Goal: Transaction & Acquisition: Purchase product/service

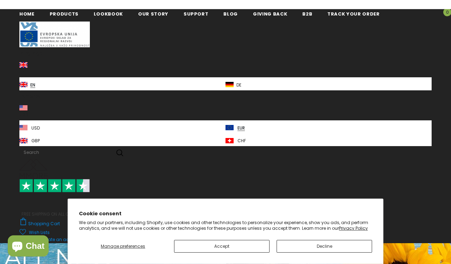
scroll to position [4, 0]
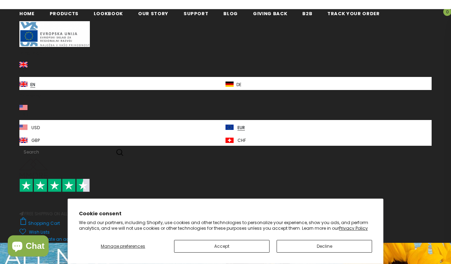
click at [232, 243] on button "Accept" at bounding box center [222, 246] width 96 height 13
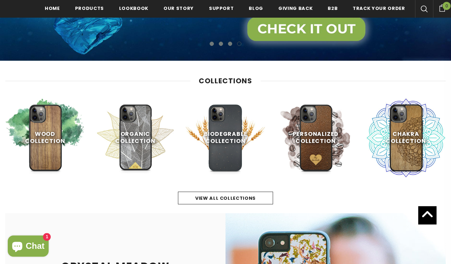
scroll to position [240, 0]
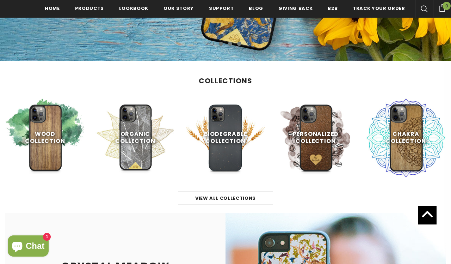
click at [235, 166] on link "Shop Now" at bounding box center [225, 171] width 55 height 13
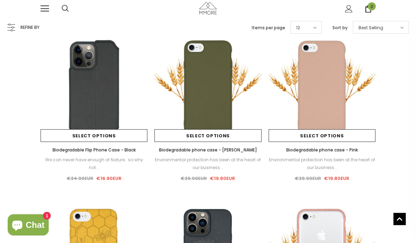
scroll to position [563, 0]
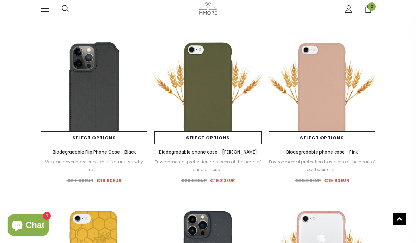
click at [328, 117] on img at bounding box center [322, 90] width 107 height 107
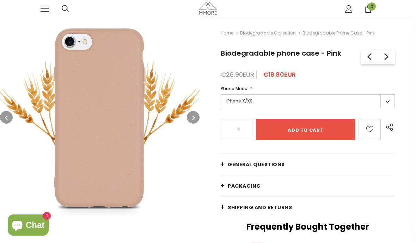
click at [390, 104] on label "iPhone X/XS" at bounding box center [308, 101] width 174 height 14
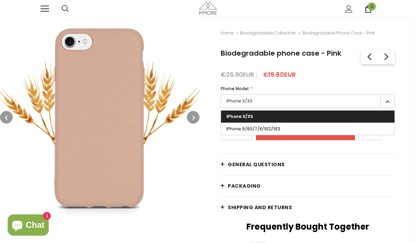
click at [48, 6] on span at bounding box center [45, 6] width 8 height 1
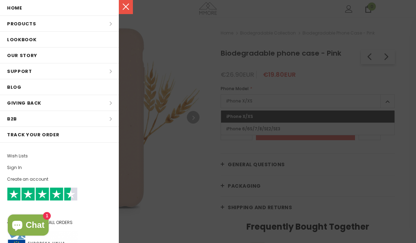
click at [107, 28] on li "Products Products All Products All Collections BUNDLES Organic Collection Wood …" at bounding box center [59, 24] width 119 height 16
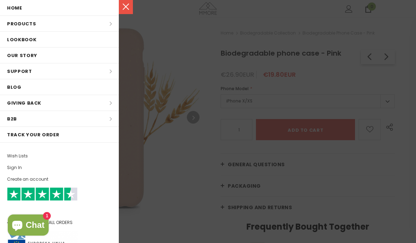
click at [108, 25] on li "Products Products All Products All Collections BUNDLES Organic Collection Wood …" at bounding box center [59, 24] width 119 height 16
click at [31, 26] on li "Products Products All Products All Collections BUNDLES Organic Collection Wood …" at bounding box center [59, 24] width 119 height 16
click at [107, 26] on li "Products Products All Products All Collections BUNDLES Organic Collection Wood …" at bounding box center [59, 24] width 119 height 16
click at [126, 9] on link at bounding box center [126, 7] width 14 height 14
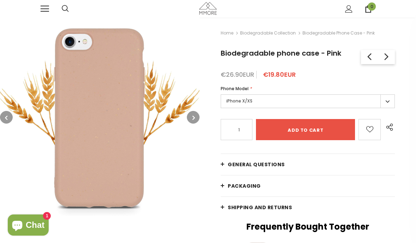
click at [48, 7] on link at bounding box center [45, 9] width 8 height 8
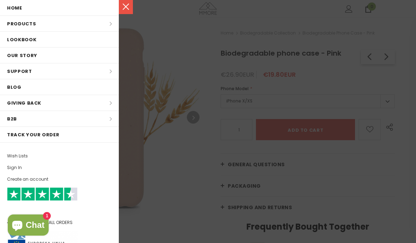
click at [20, 12] on link "Home" at bounding box center [59, 8] width 119 height 16
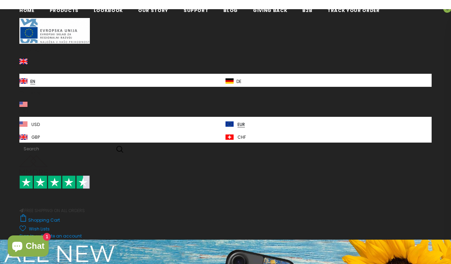
scroll to position [7, 0]
click at [229, 81] on img at bounding box center [230, 81] width 8 height 6
click at [233, 78] on img at bounding box center [230, 81] width 8 height 6
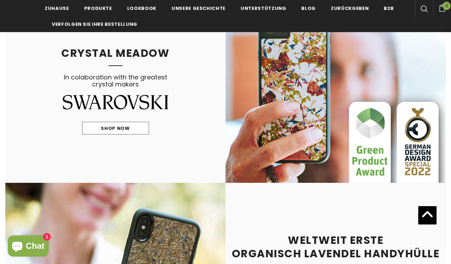
scroll to position [406, 0]
click at [100, 10] on span "Produkte" at bounding box center [98, 8] width 28 height 7
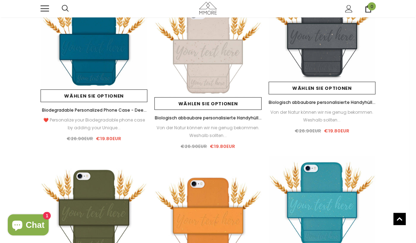
scroll to position [594, 0]
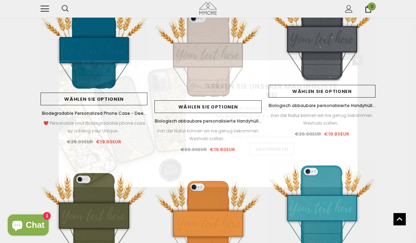
click at [218, 73] on div "Treten Sie unserer Mailingliste bei Melden Sie sich für exklusive Updates an, N…" at bounding box center [208, 121] width 416 height 243
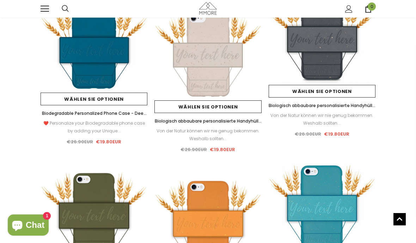
click at [220, 125] on link "Biologisch abbaubare personalisierte Handyhülle - Natürliches Weiß" at bounding box center [207, 121] width 107 height 8
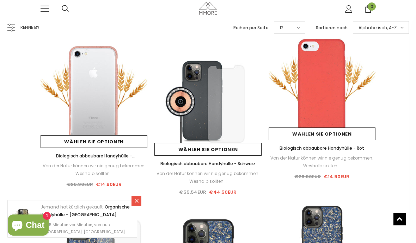
scroll to position [1396, 0]
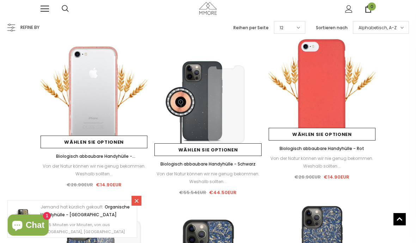
click at [114, 122] on img at bounding box center [94, 94] width 107 height 107
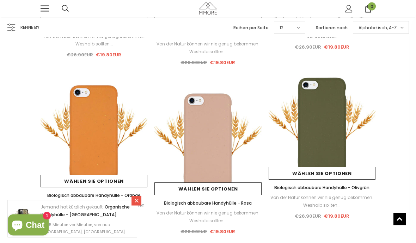
scroll to position [1173, 0]
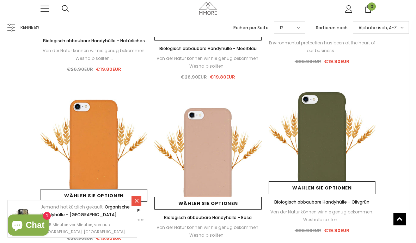
click at [224, 163] on img at bounding box center [207, 155] width 107 height 107
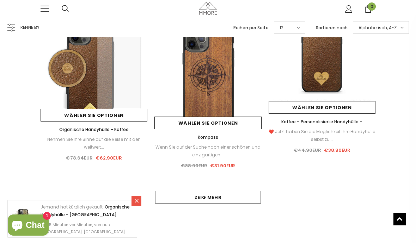
scroll to position [1963, 0]
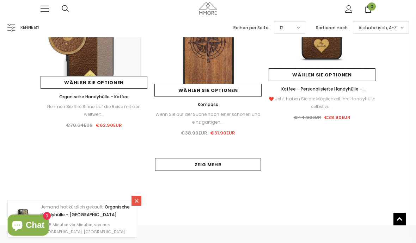
click at [213, 164] on link "Zeig mehr" at bounding box center [208, 164] width 106 height 13
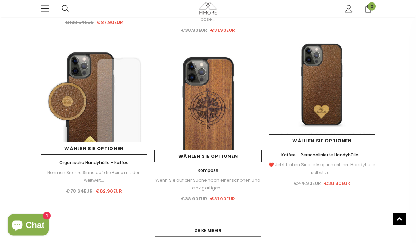
scroll to position [1897, 0]
click at [329, 94] on img at bounding box center [322, 93] width 107 height 107
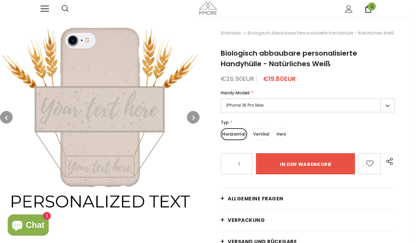
click at [386, 104] on label "iPhone 16 Pro Max" at bounding box center [308, 106] width 174 height 14
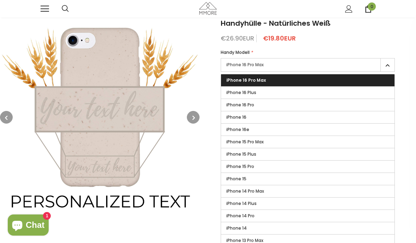
scroll to position [41, 0]
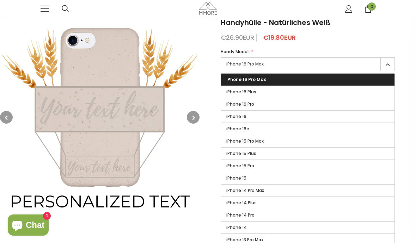
click at [256, 239] on span "iPhone 13 Pro Max" at bounding box center [244, 240] width 37 height 6
click at [0, 0] on input "iPhone 13 Pro Max" at bounding box center [0, 0] width 0 height 0
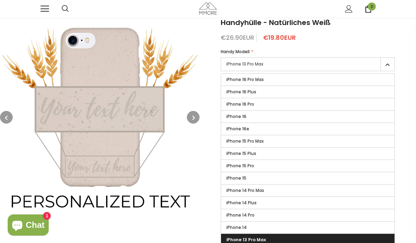
click at [257, 238] on span "iPhone 13 Pro Max" at bounding box center [245, 240] width 39 height 6
click at [0, 0] on input "iPhone 13 Pro Max" at bounding box center [0, 0] width 0 height 0
click at [415, 103] on div "Startseite Biologisch abbaubare personalisierte Handyhülle - Natürliches Weiß B…" at bounding box center [308, 210] width 216 height 468
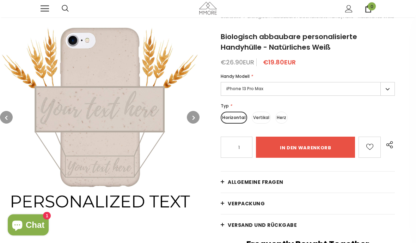
scroll to position [17, 0]
click at [282, 122] on label "Herz" at bounding box center [281, 118] width 12 height 12
click at [0, 0] on input "Herz" at bounding box center [0, 0] width 0 height 0
click at [192, 117] on button "button" at bounding box center [193, 117] width 13 height 13
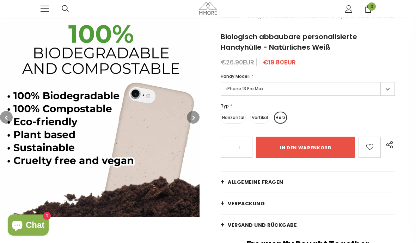
click at [194, 116] on icon "button" at bounding box center [194, 117] width 2 height 7
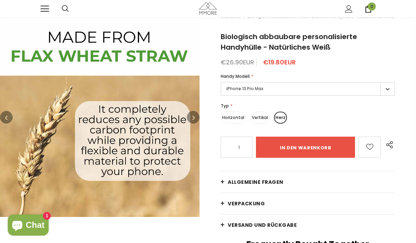
click at [194, 117] on icon "button" at bounding box center [194, 117] width 2 height 7
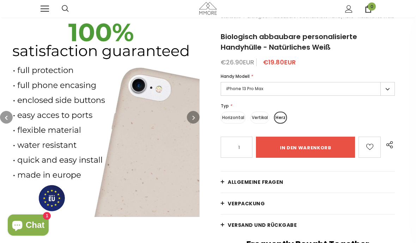
click at [194, 118] on icon "button" at bounding box center [194, 117] width 2 height 7
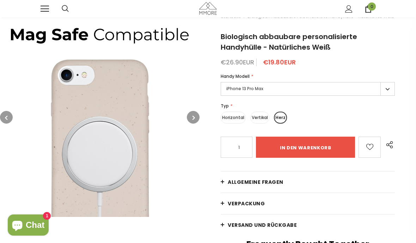
click at [192, 118] on button "button" at bounding box center [193, 117] width 13 height 13
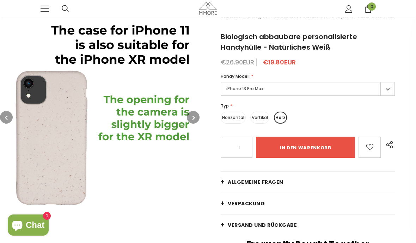
click at [194, 116] on icon "button" at bounding box center [194, 117] width 2 height 7
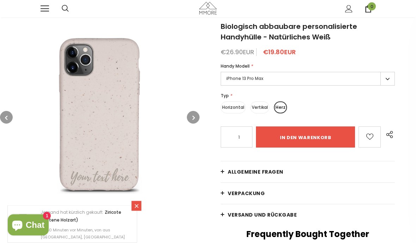
scroll to position [16, 0]
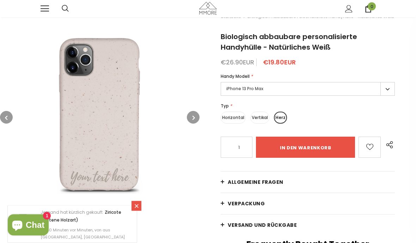
click at [190, 119] on button "button" at bounding box center [193, 117] width 13 height 13
click at [195, 117] on icon "button" at bounding box center [194, 117] width 2 height 7
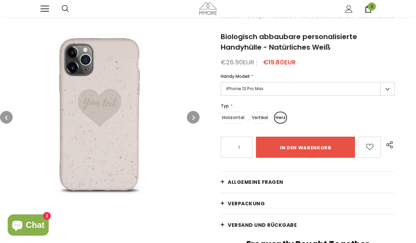
click at [235, 121] on label "Horizontal" at bounding box center [233, 118] width 25 height 12
click at [0, 0] on input "Horizontal" at bounding box center [0, 0] width 0 height 0
click at [7, 119] on icon "button" at bounding box center [6, 117] width 2 height 7
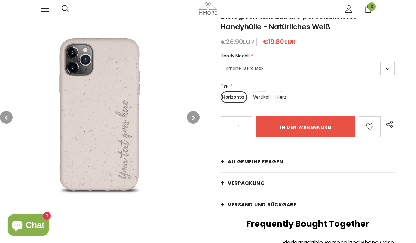
scroll to position [46, 0]
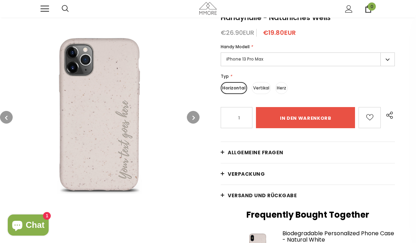
click at [271, 152] on span "Allgemeine Fragen" at bounding box center [256, 152] width 56 height 7
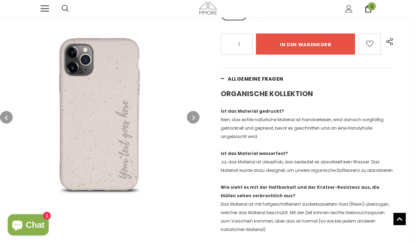
scroll to position [120, 0]
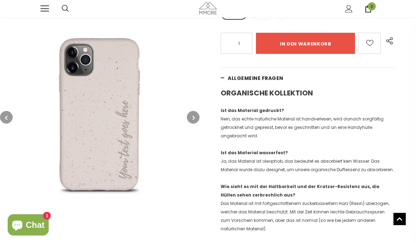
click at [362, 222] on p "Wie sieht es mit der Haltbarkeit und der Kratzer-Resistenz aus, die Hüllen sehe…" at bounding box center [308, 208] width 174 height 51
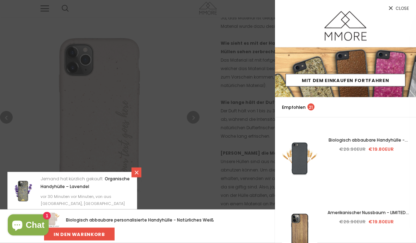
scroll to position [264, 0]
click at [204, 201] on div at bounding box center [208, 121] width 416 height 243
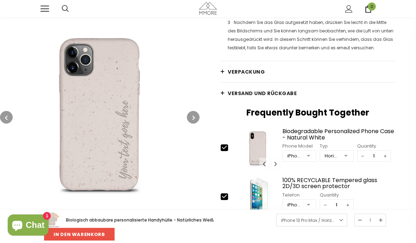
scroll to position [1136, 0]
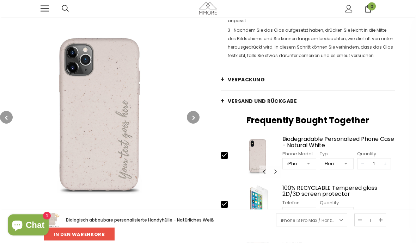
click at [271, 98] on span "Versand und Rückgabe" at bounding box center [262, 101] width 69 height 7
click at [258, 97] on link "Versand und Rückgabe" at bounding box center [308, 101] width 174 height 21
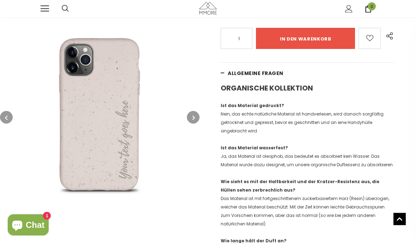
scroll to position [126, 0]
click at [48, 10] on link at bounding box center [45, 9] width 8 height 8
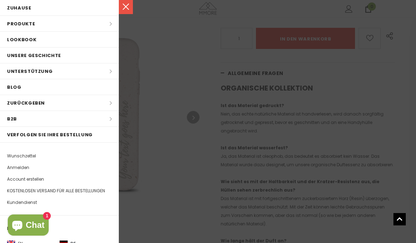
click at [108, 26] on li "Produkte Produkte Alle Produkte Alle Kollektion BUNDLES Organisch Kollektion Ho…" at bounding box center [59, 24] width 119 height 16
click at [112, 25] on li "Produkte Produkte Alle Produkte Alle Kollektion BUNDLES Organisch Kollektion Ho…" at bounding box center [59, 24] width 119 height 16
click at [123, 9] on link at bounding box center [126, 7] width 14 height 14
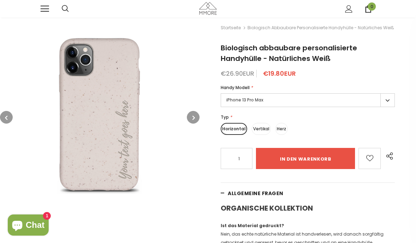
scroll to position [6, 0]
click at [302, 159] on input "in den warenkorb" at bounding box center [305, 158] width 99 height 21
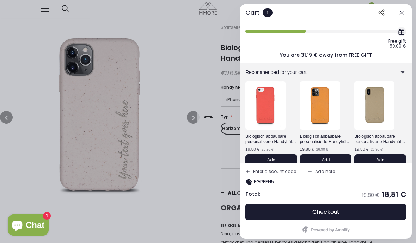
scroll to position [0, 0]
click at [212, 167] on div at bounding box center [208, 121] width 416 height 243
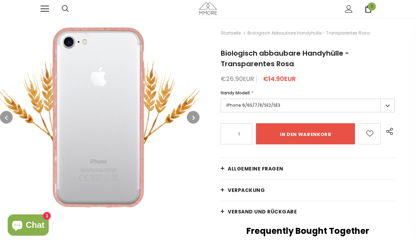
click at [389, 107] on label "iPhone 6/6S/7/8/SE2/SE3" at bounding box center [308, 106] width 174 height 14
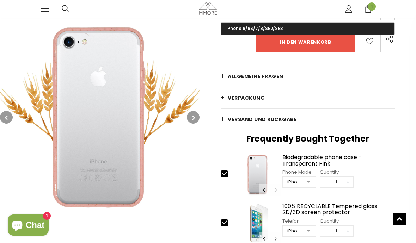
scroll to position [92, 0]
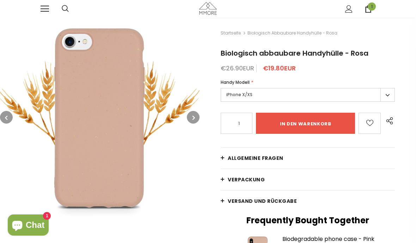
click at [388, 94] on label "iPhone X/XS" at bounding box center [308, 95] width 174 height 14
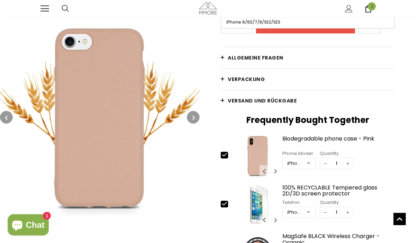
scroll to position [108, 0]
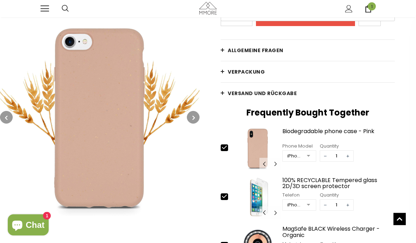
click at [310, 157] on div at bounding box center [308, 157] width 14 height 11
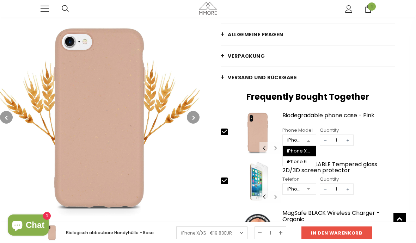
scroll to position [124, 0]
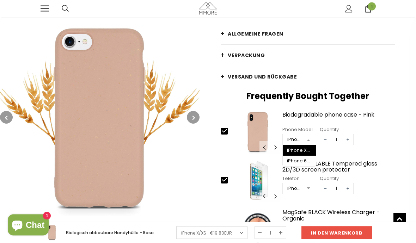
click at [373, 161] on div "100% RECYCLABLE Tempered glass 2D/3D screen protector" at bounding box center [338, 167] width 112 height 12
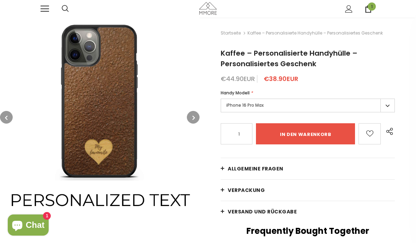
click at [386, 106] on label "iPhone 16 Pro Max" at bounding box center [308, 106] width 174 height 14
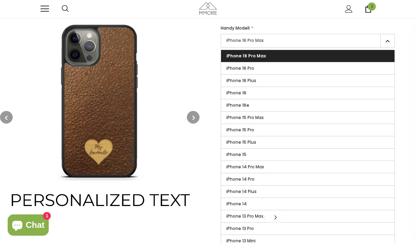
scroll to position [72, 0]
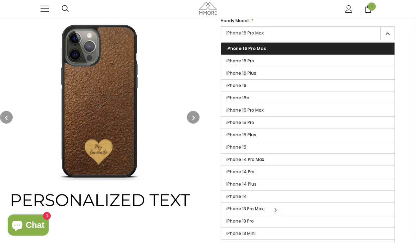
click at [254, 209] on span "iPhone 13 Pro Max" at bounding box center [244, 209] width 37 height 6
click at [0, 0] on input "iPhone 13 Pro Max" at bounding box center [0, 0] width 0 height 0
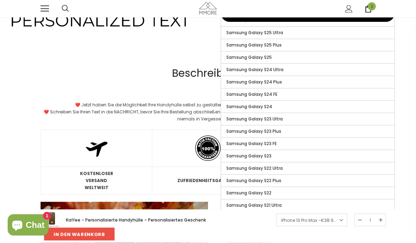
scroll to position [449, 0]
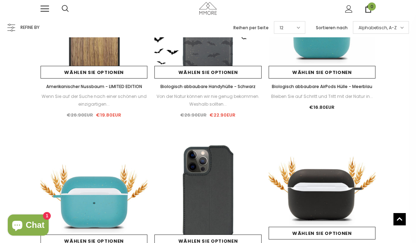
scroll to position [290, 0]
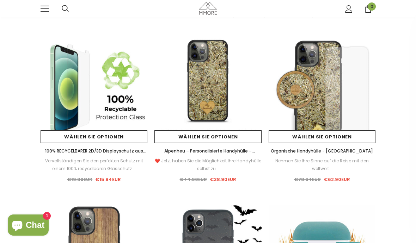
scroll to position [56, 0]
